Goal: Task Accomplishment & Management: Manage account settings

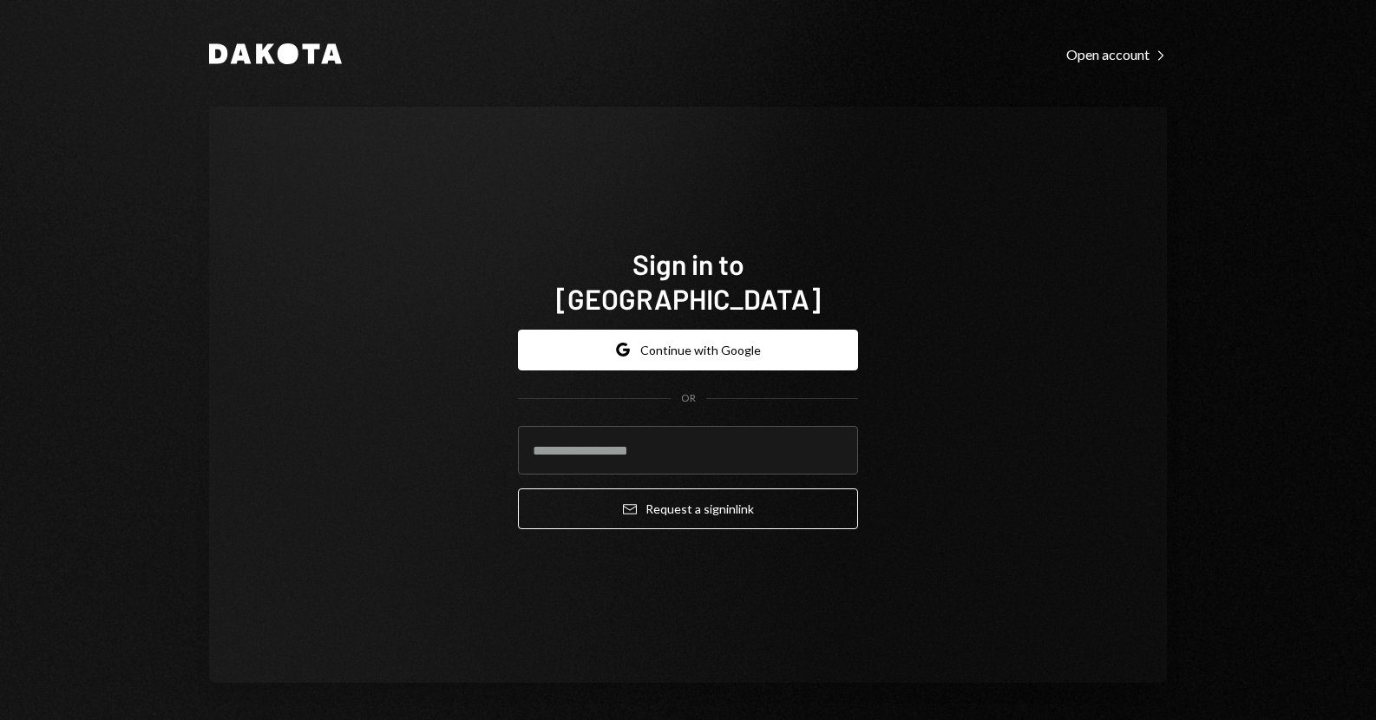
click at [192, 429] on div "Dakota Open account Right Caret Sign in to [GEOGRAPHIC_DATA] Google Continue wi…" at bounding box center [687, 362] width 1041 height 724
click at [540, 429] on input "email" at bounding box center [688, 450] width 340 height 49
type input "**********"
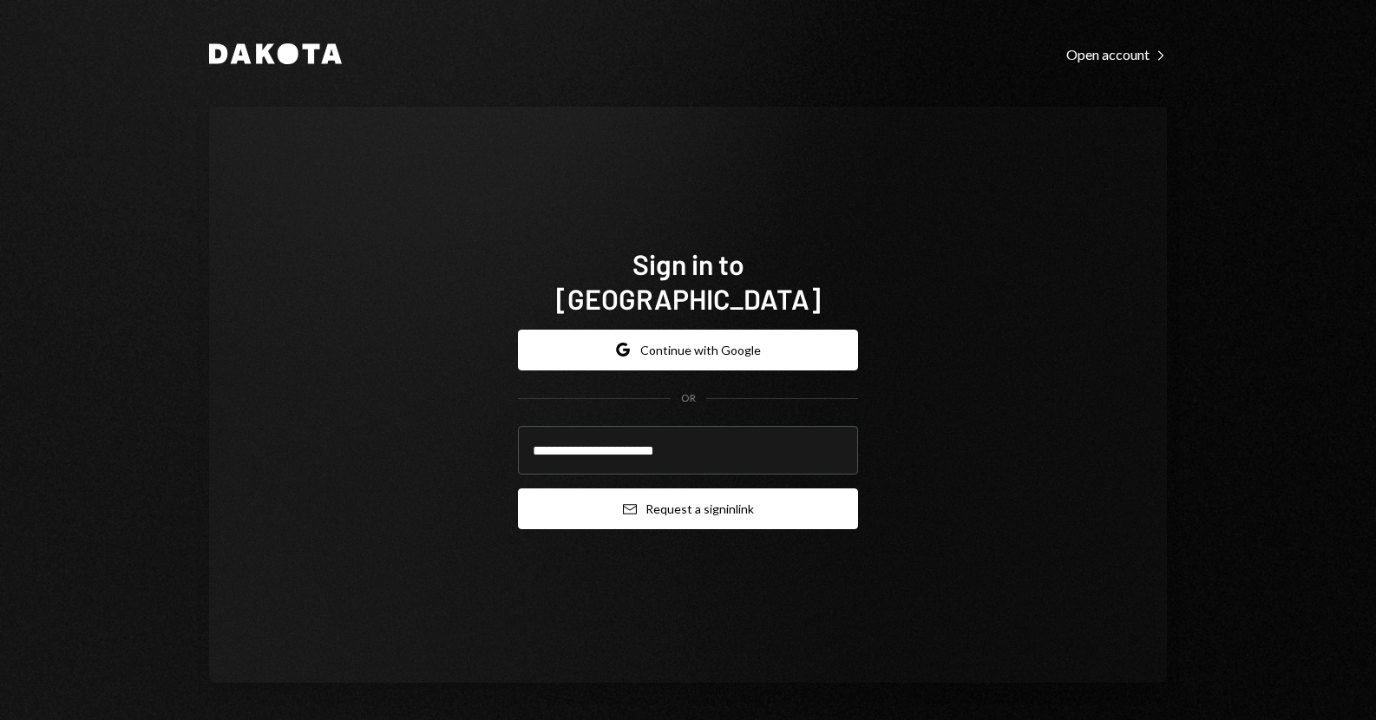
click at [628, 488] on button "Email Request a sign in link" at bounding box center [688, 508] width 340 height 41
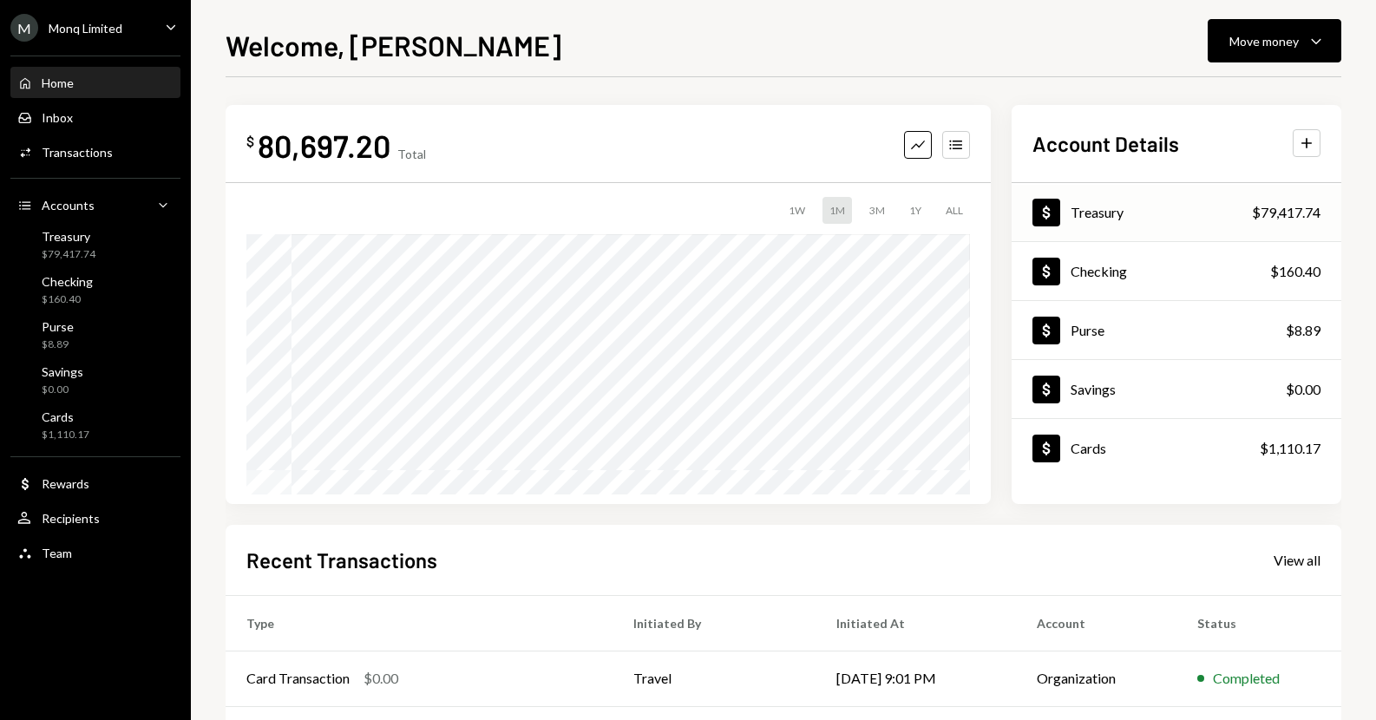
click at [1204, 221] on div "Dollar Treasury $79,417.74" at bounding box center [1177, 213] width 330 height 56
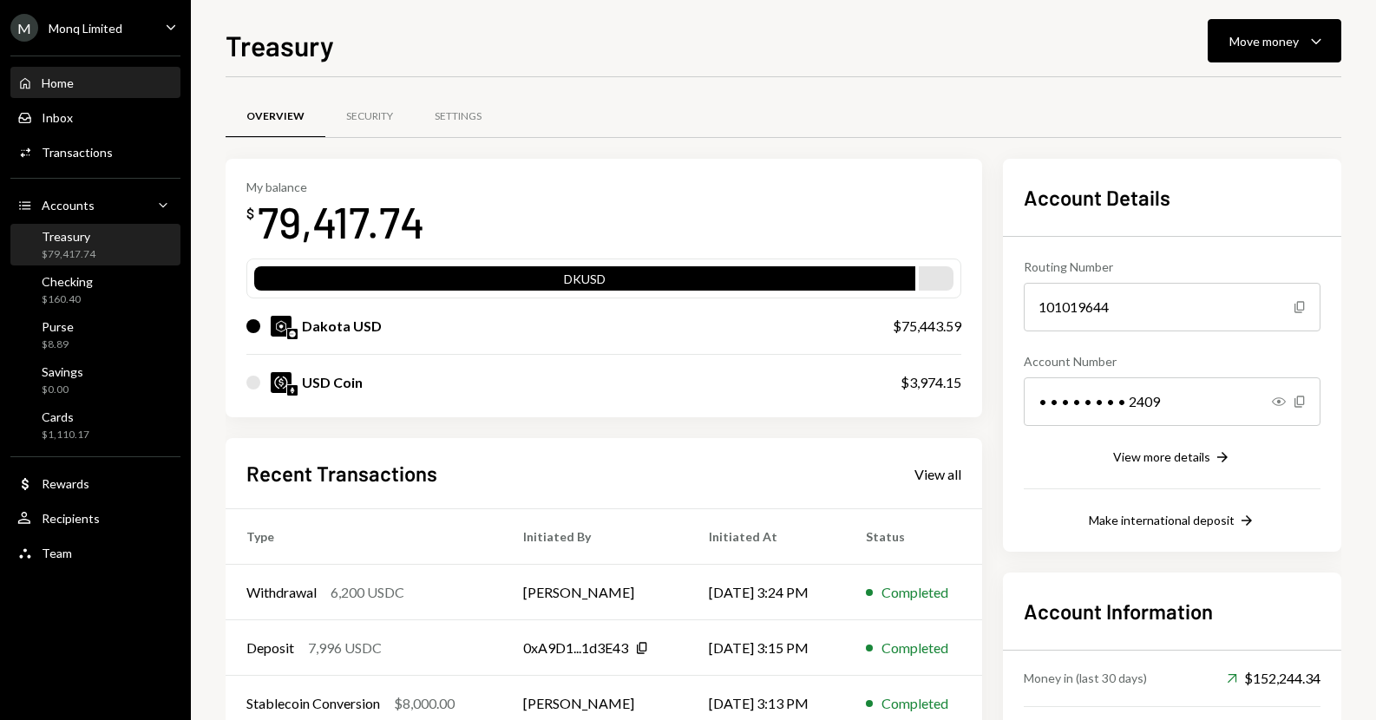
click at [61, 78] on div "Home" at bounding box center [58, 82] width 32 height 15
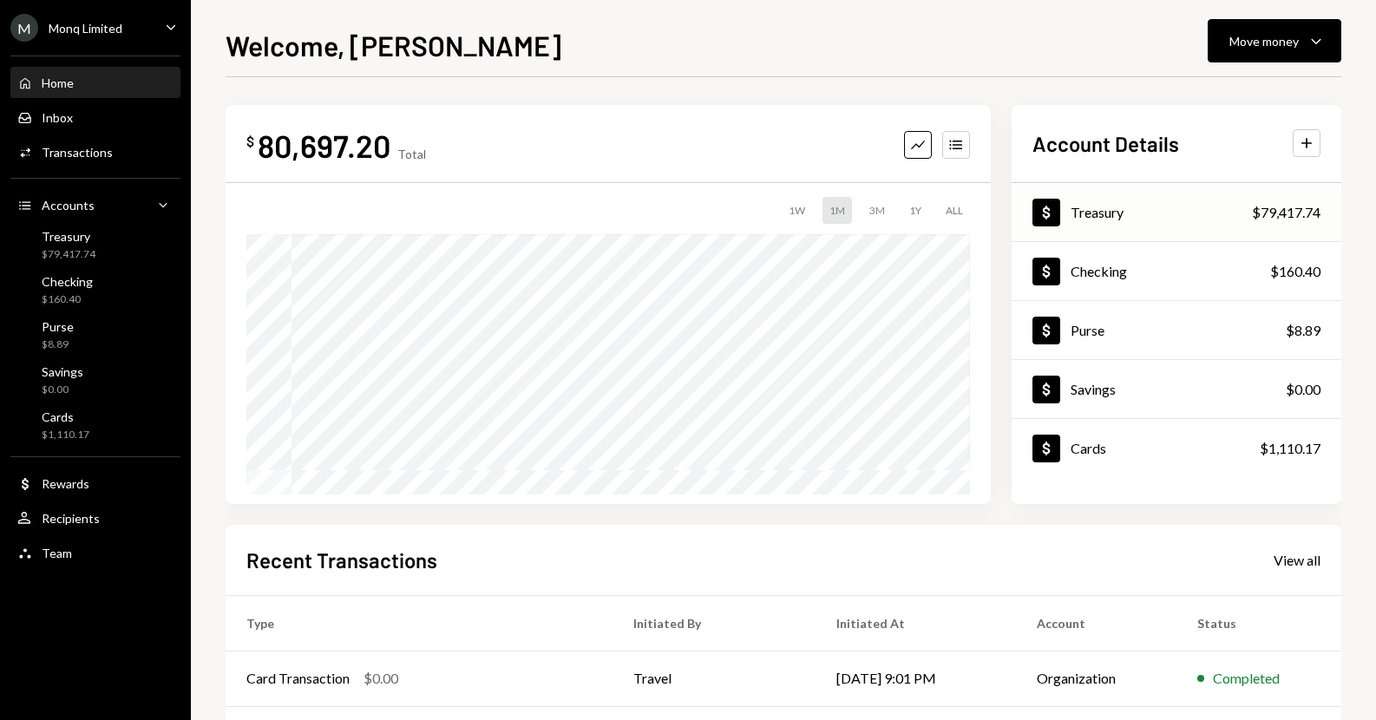
click at [1143, 211] on div "Dollar Treasury $79,417.74" at bounding box center [1177, 213] width 330 height 56
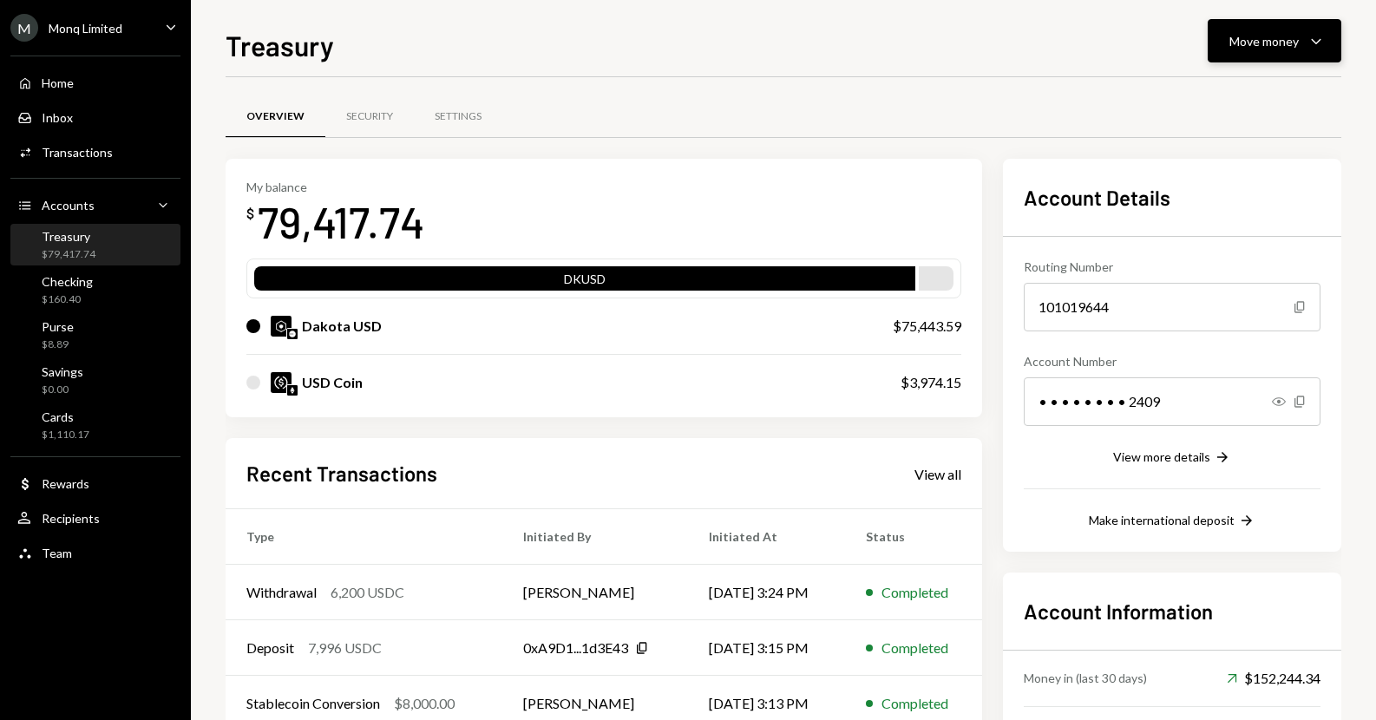
click at [1233, 58] on button "Move money Caret Down" at bounding box center [1275, 40] width 134 height 43
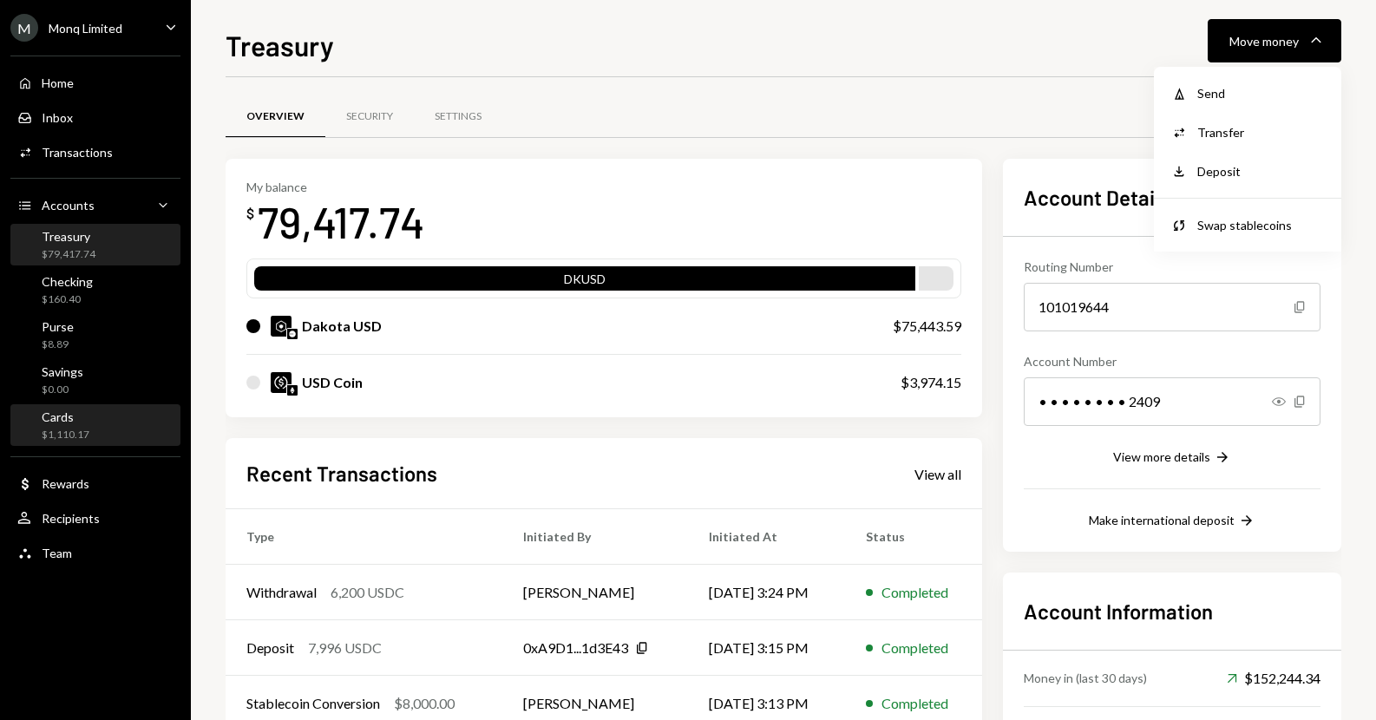
click at [91, 419] on div "Cards $1,110.17" at bounding box center [95, 426] width 156 height 33
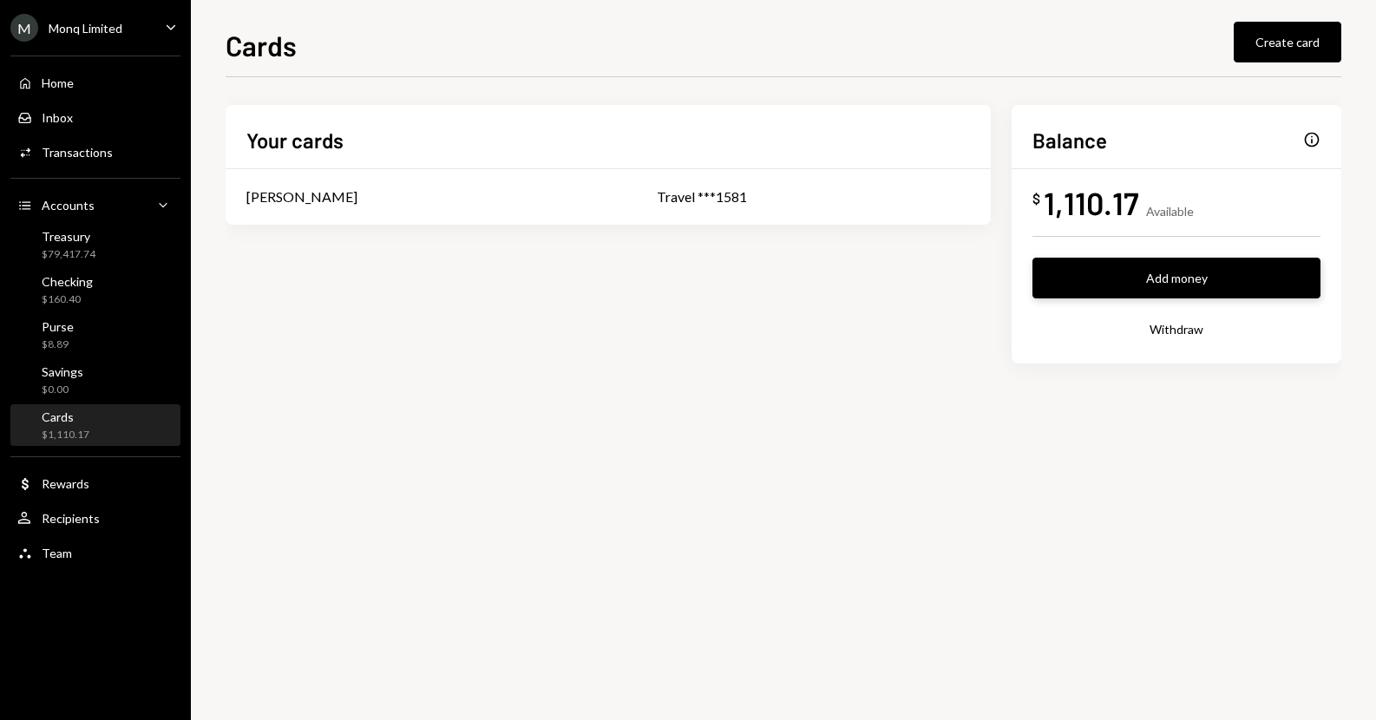
click at [1103, 286] on button "Add money" at bounding box center [1176, 278] width 288 height 41
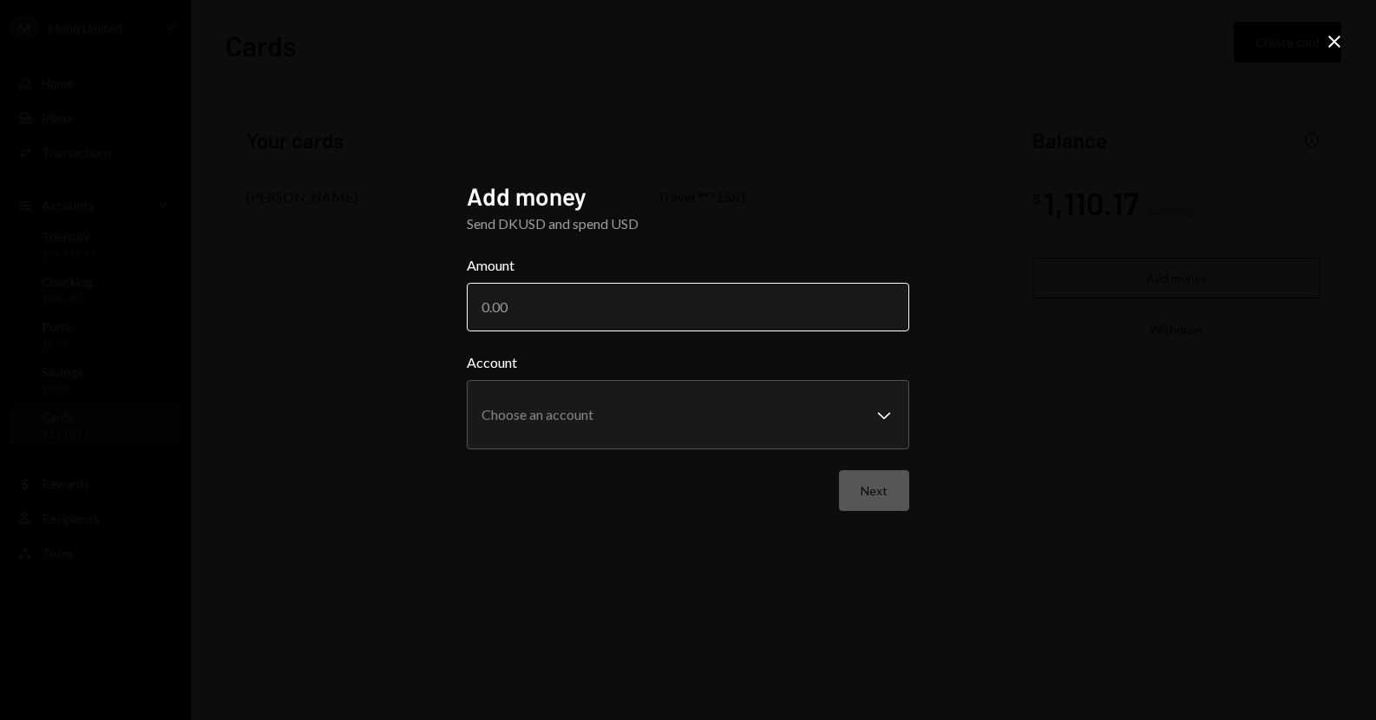
click at [759, 319] on input "Amount" at bounding box center [688, 307] width 442 height 49
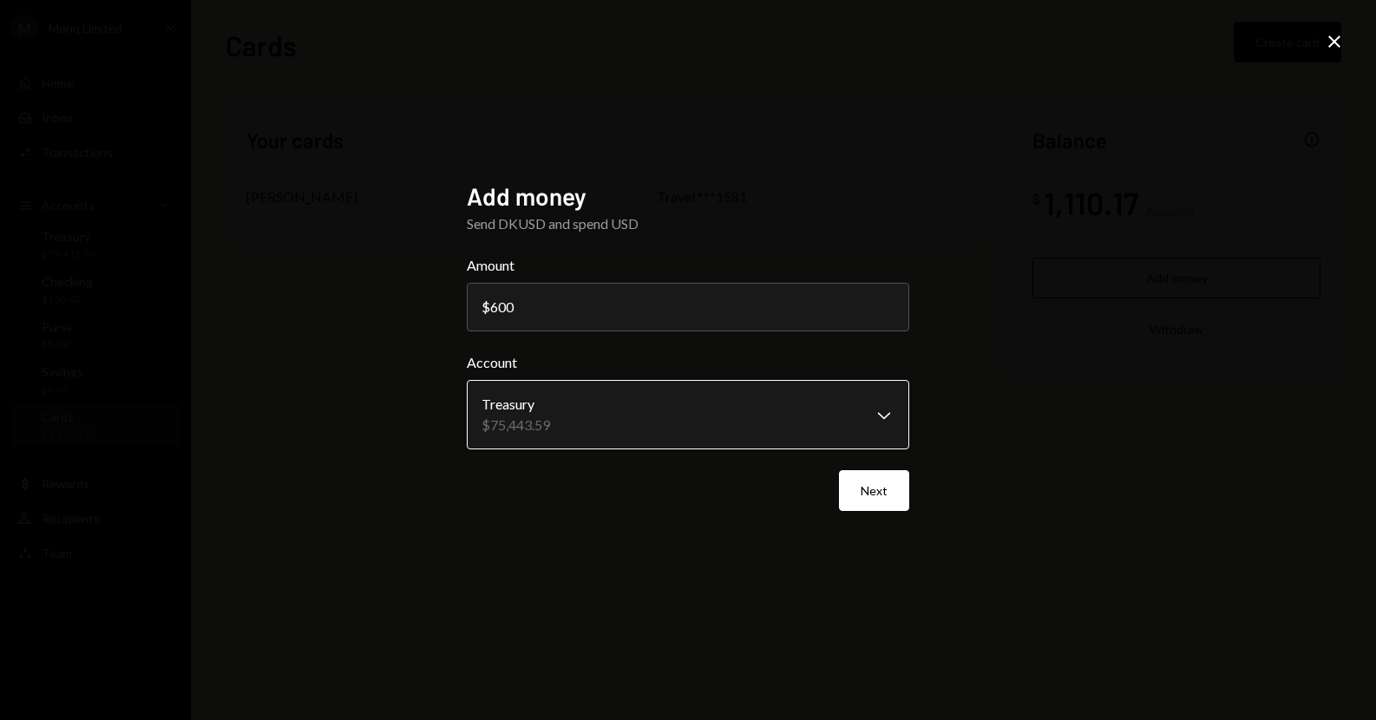
type input "600"
click at [703, 408] on body "**********" at bounding box center [688, 360] width 1376 height 720
click at [713, 364] on label "Account" at bounding box center [688, 362] width 442 height 21
click at [887, 502] on button "Next" at bounding box center [874, 490] width 70 height 41
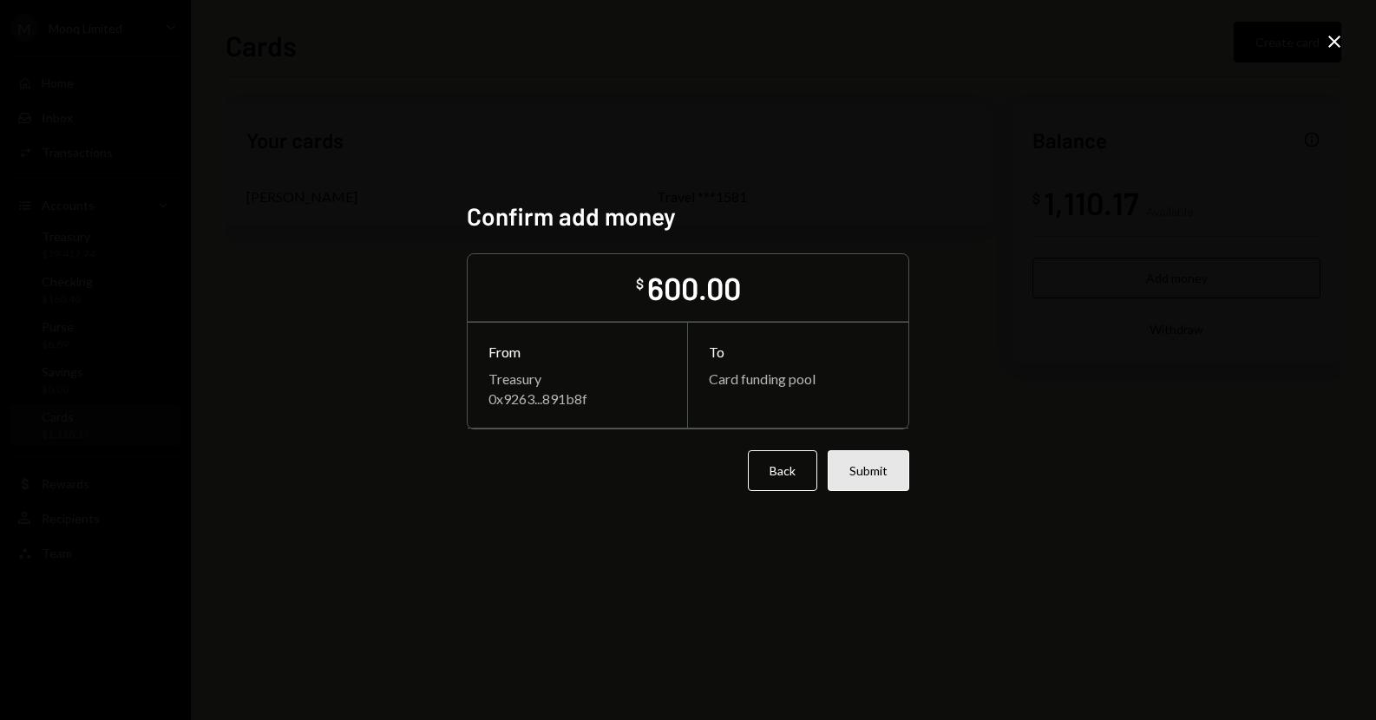
click at [875, 477] on button "Submit" at bounding box center [869, 470] width 82 height 41
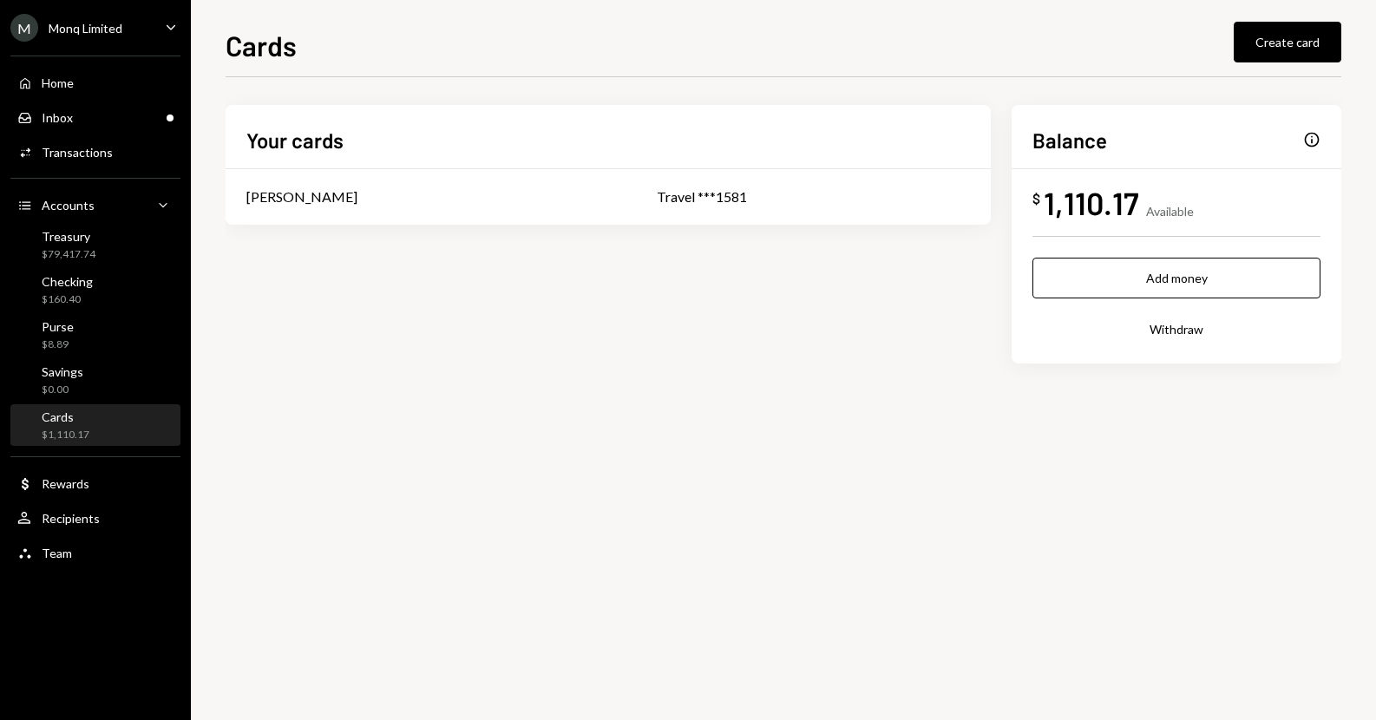
click at [87, 415] on div "Cards" at bounding box center [66, 417] width 48 height 15
click at [107, 97] on div "Home Home" at bounding box center [95, 83] width 156 height 29
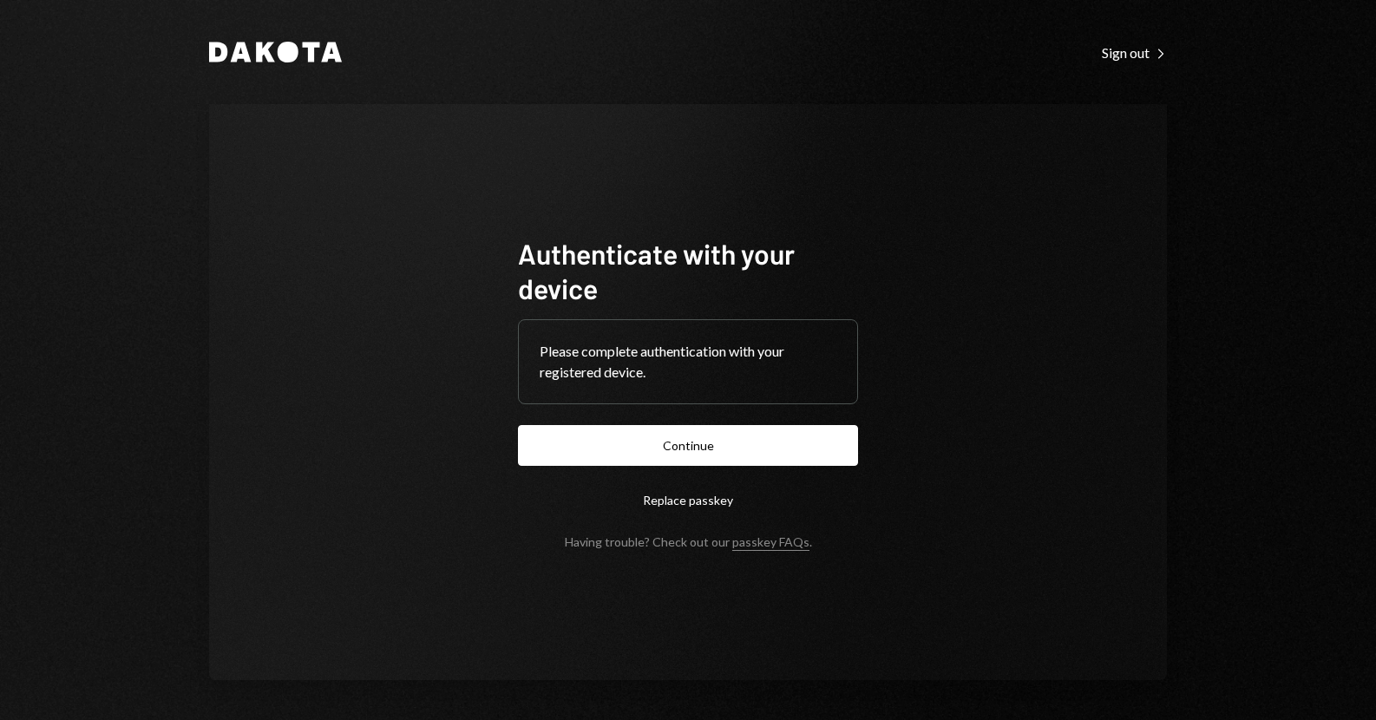
click at [62, 325] on div "Dakota Sign out Right Caret Authenticate with your device Please complete authe…" at bounding box center [688, 360] width 1376 height 720
click at [606, 431] on button "Continue" at bounding box center [688, 445] width 340 height 41
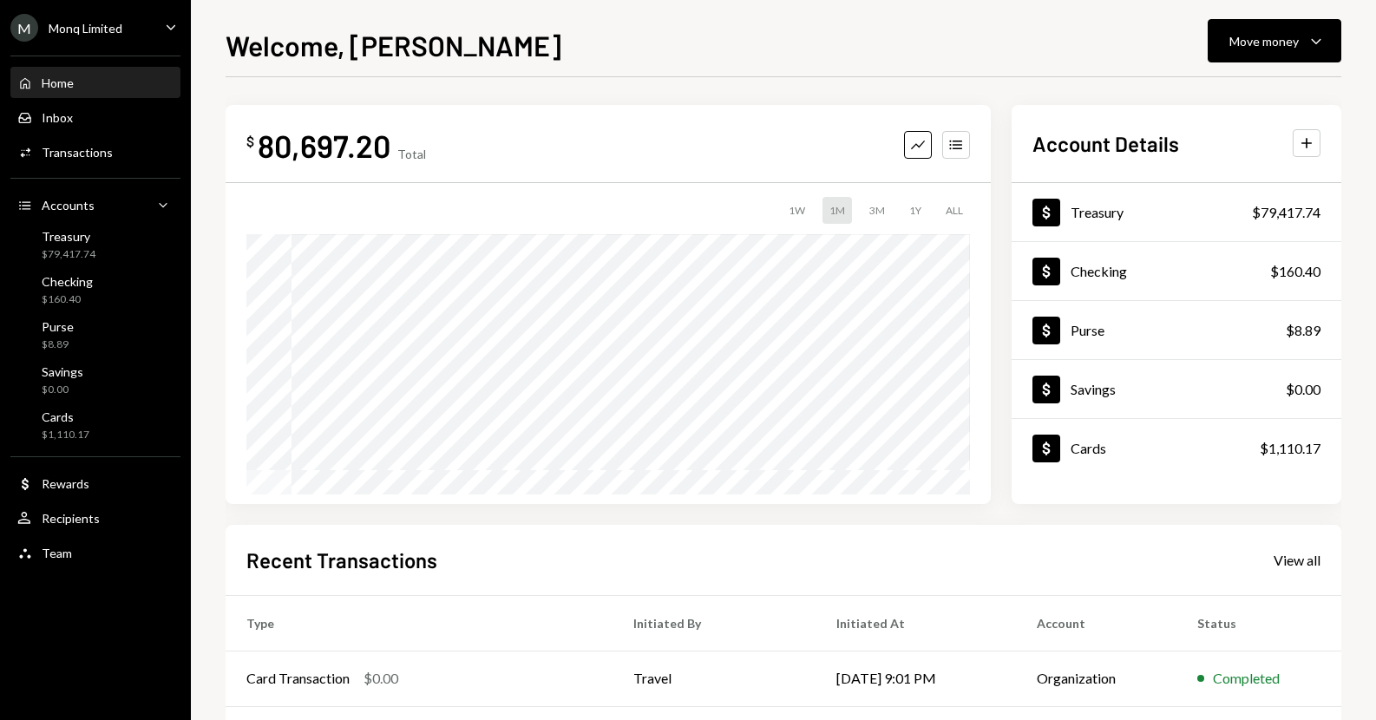
click at [198, 277] on div "Welcome, Drew Move money Caret Down $ 80,697.20 Total Graph Accounts 1W 1M 3M 1…" at bounding box center [783, 360] width 1185 height 720
click at [210, 389] on div "Welcome, Drew Move money Caret Down $ 80,697.20 Total Graph Accounts 1W 1M 3M 1…" at bounding box center [783, 360] width 1185 height 720
click at [1004, 520] on div "$ 80,697.20 Total Graph Accounts 1W 1M 3M 1Y ALL $80,726.86 Aug 27, 2025 Accoun…" at bounding box center [784, 534] width 1116 height 859
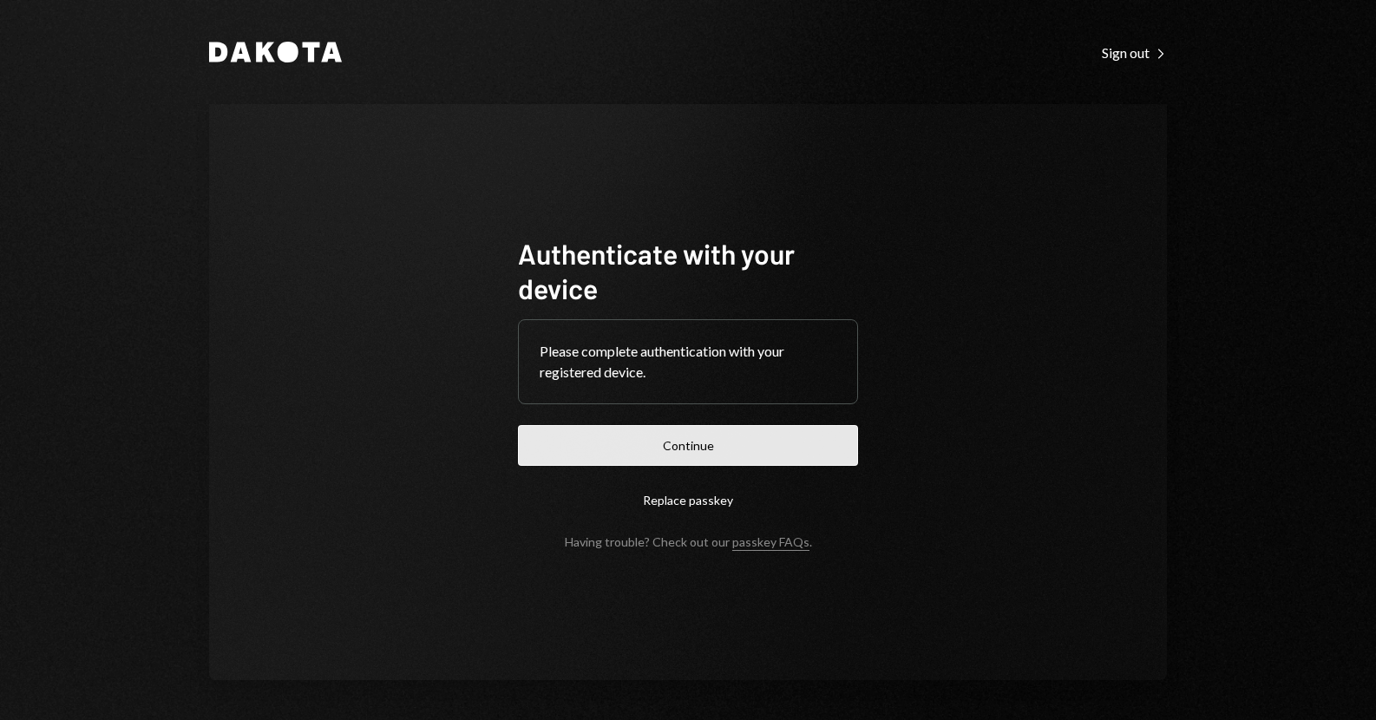
click at [622, 446] on button "Continue" at bounding box center [688, 445] width 340 height 41
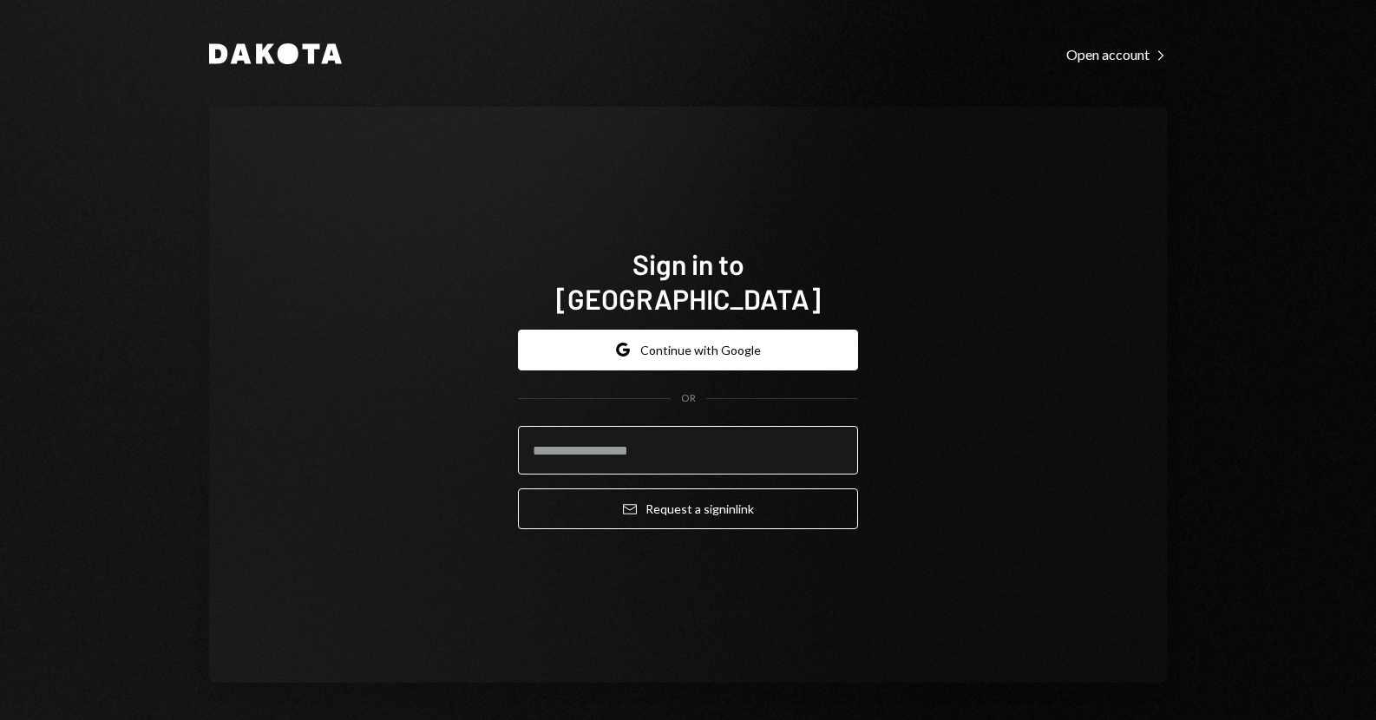
click at [667, 426] on input "email" at bounding box center [688, 450] width 340 height 49
type input "**********"
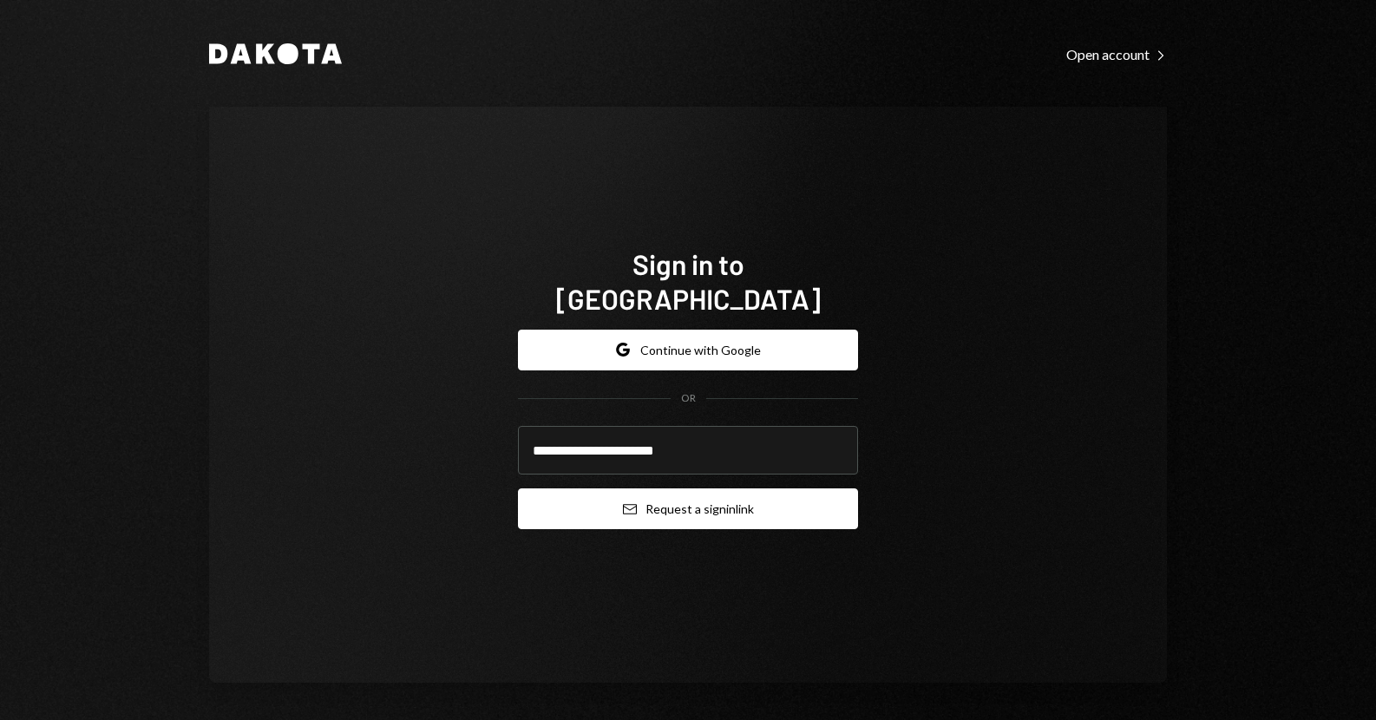
click at [671, 491] on button "Email Request a sign in link" at bounding box center [688, 508] width 340 height 41
